Goal: Navigation & Orientation: Find specific page/section

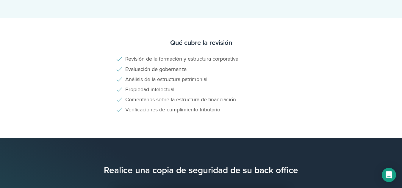
scroll to position [489, 0]
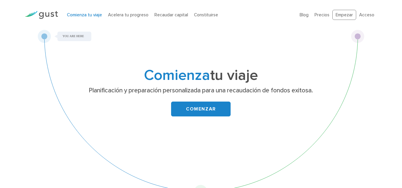
click at [210, 106] on link "COMENZAR" at bounding box center [200, 109] width 59 height 15
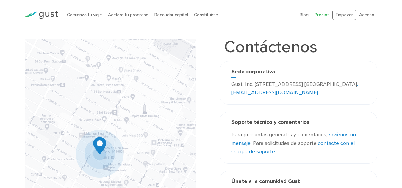
click at [318, 13] on font "Precios" at bounding box center [321, 14] width 15 height 5
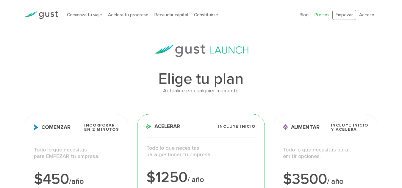
drag, startPoint x: 0, startPoint y: 0, endPoint x: 406, endPoint y: -1, distance: 405.9
click at [370, 13] on font "Acceso" at bounding box center [366, 14] width 15 height 5
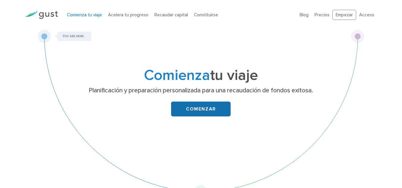
click at [200, 108] on font "COMENZAR" at bounding box center [201, 109] width 30 height 6
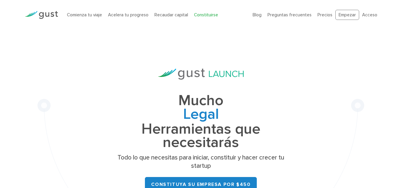
click at [353, 76] on div "Mucho Legal Tabla de capitalización Recaudación de fondos Gobernancia Herramien…" at bounding box center [200, 149] width 327 height 238
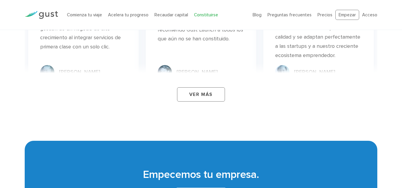
scroll to position [3567, 0]
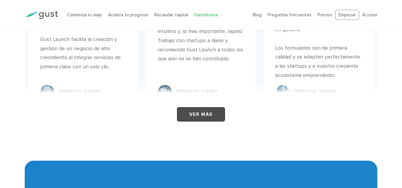
click at [201, 112] on font "Ver más" at bounding box center [200, 115] width 23 height 6
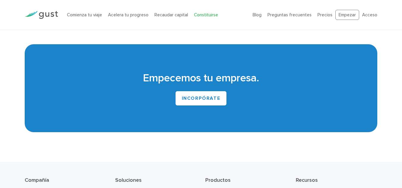
scroll to position [3878, 0]
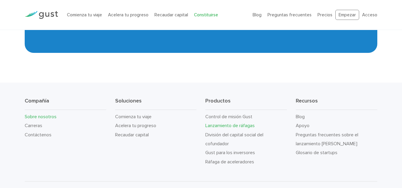
click at [42, 114] on font "Sobre nosotros" at bounding box center [41, 117] width 32 height 6
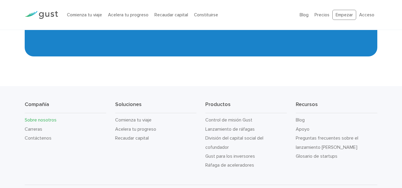
scroll to position [640, 0]
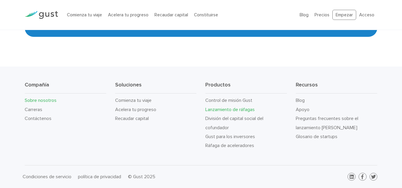
click at [245, 108] on font "Lanzamiento de ráfagas" at bounding box center [229, 110] width 49 height 6
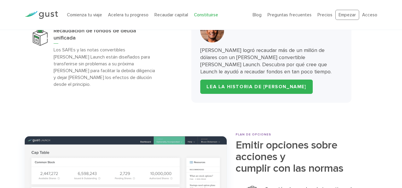
scroll to position [1866, 0]
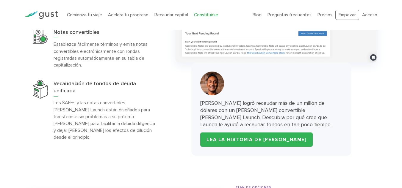
click at [401, 97] on html "Start your Journey Accelerate your Progress Raise Capital Get Incorporated Blog…" at bounding box center [201, 111] width 402 height 3954
click at [367, 16] on font "Acceso" at bounding box center [369, 14] width 15 height 5
